Goal: Use online tool/utility: Utilize a website feature to perform a specific function

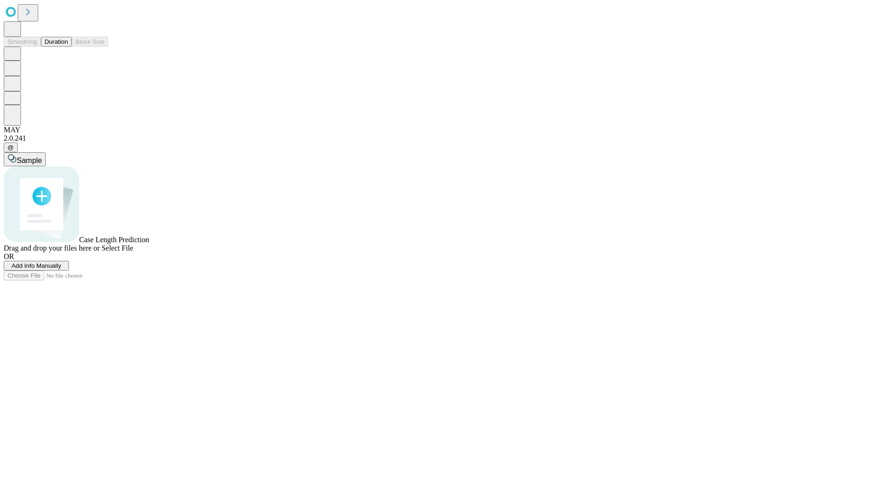
click at [68, 47] on button "Duration" at bounding box center [56, 42] width 31 height 10
click at [61, 269] on span "Add Info Manually" at bounding box center [37, 265] width 50 height 7
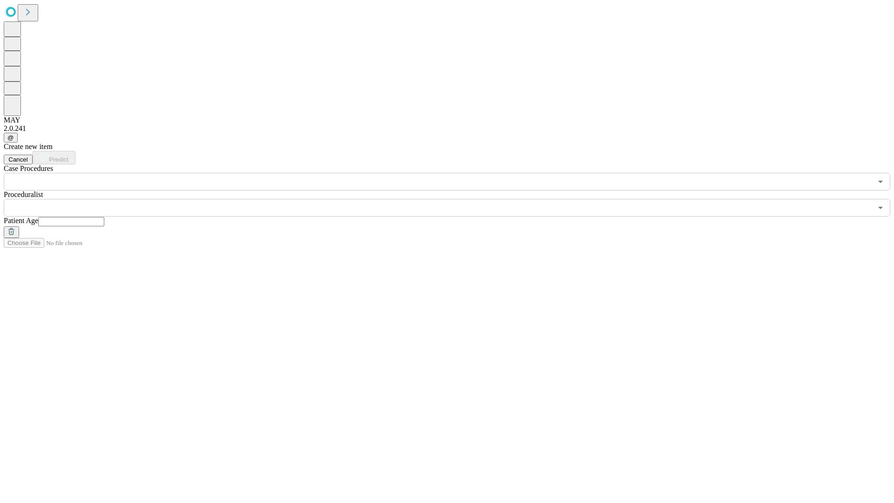
click at [104, 217] on input "text" at bounding box center [71, 221] width 66 height 9
type input "**"
click at [454, 199] on input "text" at bounding box center [438, 208] width 868 height 18
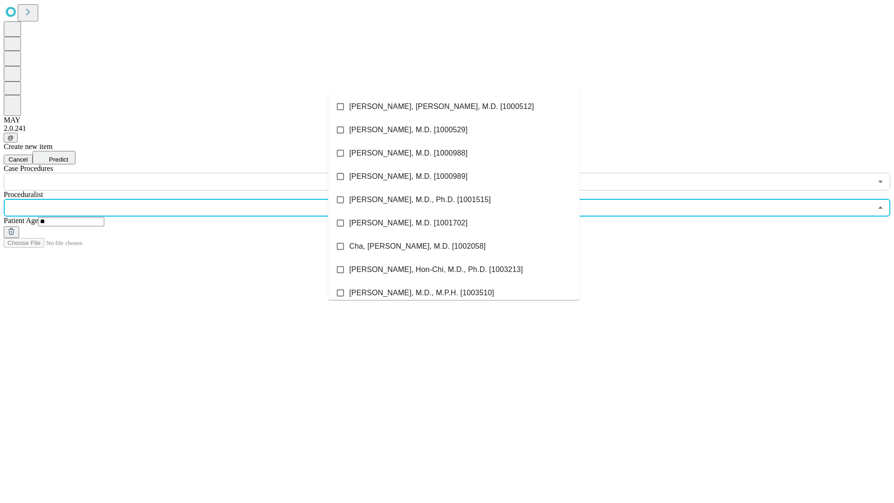
click at [454, 107] on li "[PERSON_NAME], [PERSON_NAME], M.D. [1000512]" at bounding box center [453, 106] width 251 height 23
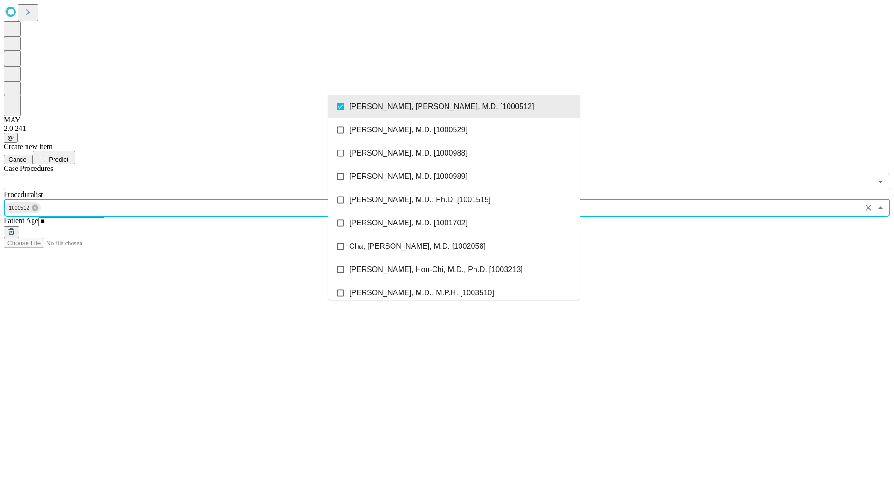
click at [196, 173] on input "text" at bounding box center [438, 182] width 868 height 18
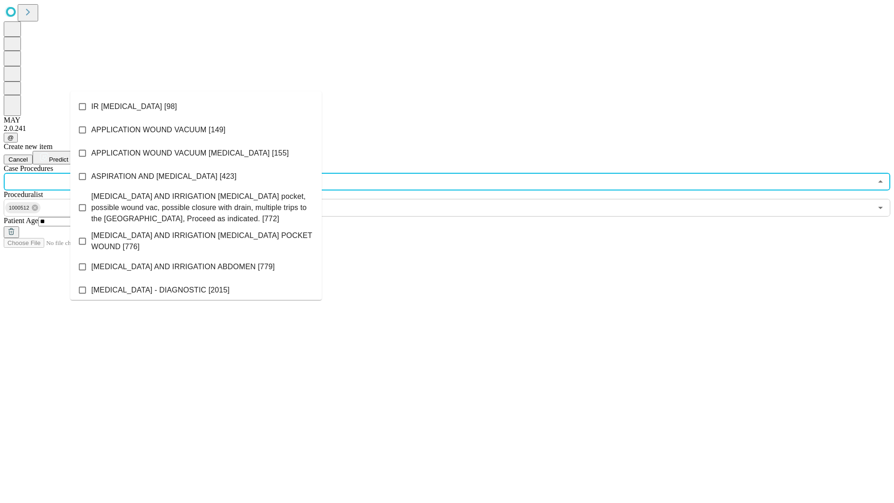
click at [196, 107] on li "IR [MEDICAL_DATA] [98]" at bounding box center [195, 106] width 251 height 23
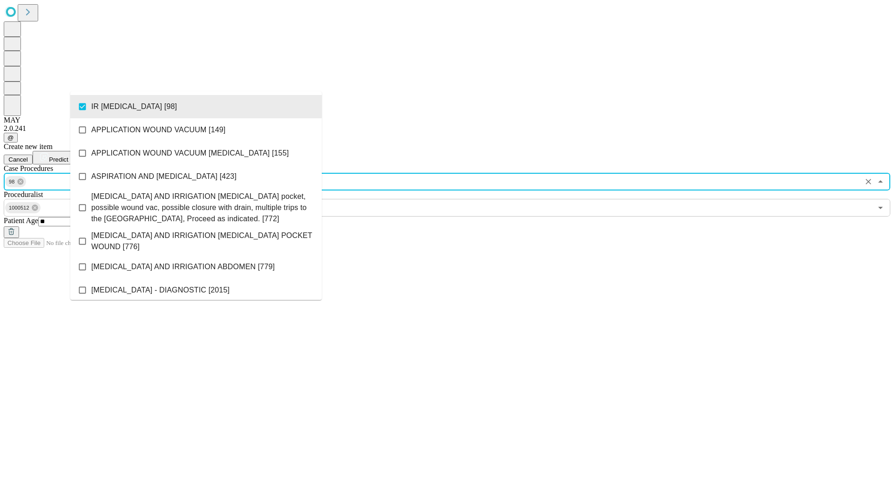
click at [68, 156] on span "Predict" at bounding box center [58, 159] width 19 height 7
